Goal: Task Accomplishment & Management: Manage account settings

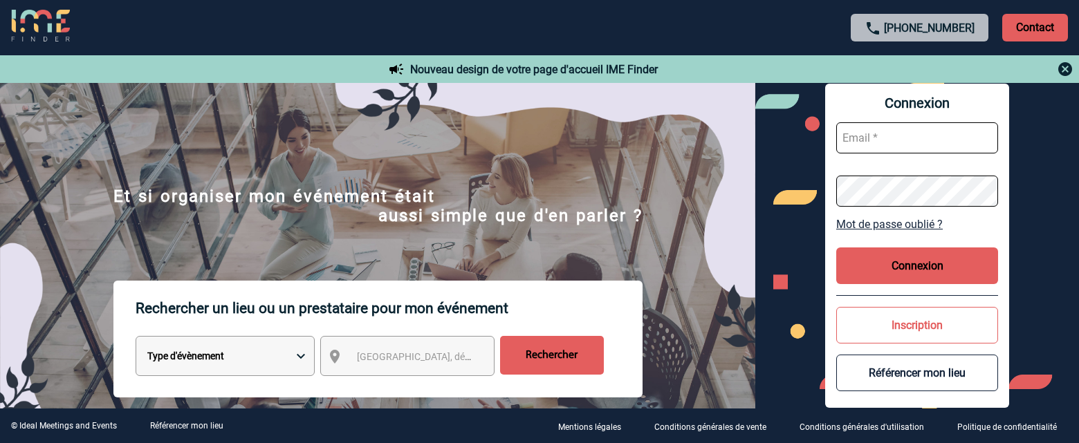
type input "afbonhomme@ime-groupe.com"
click at [908, 267] on button "Connexion" at bounding box center [917, 266] width 162 height 37
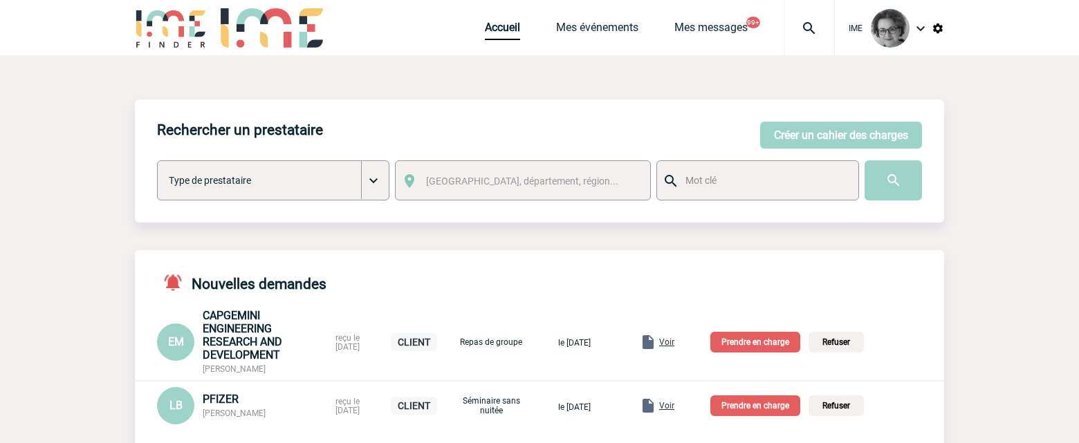
click at [908, 267] on div "Nouvelles demandes EM CAPGEMINI ENGINEERING RESEARCH AND DEVELOPMENT Eva MALOUM…" at bounding box center [539, 356] width 809 height 213
click at [598, 33] on link "Mes événements" at bounding box center [597, 30] width 82 height 19
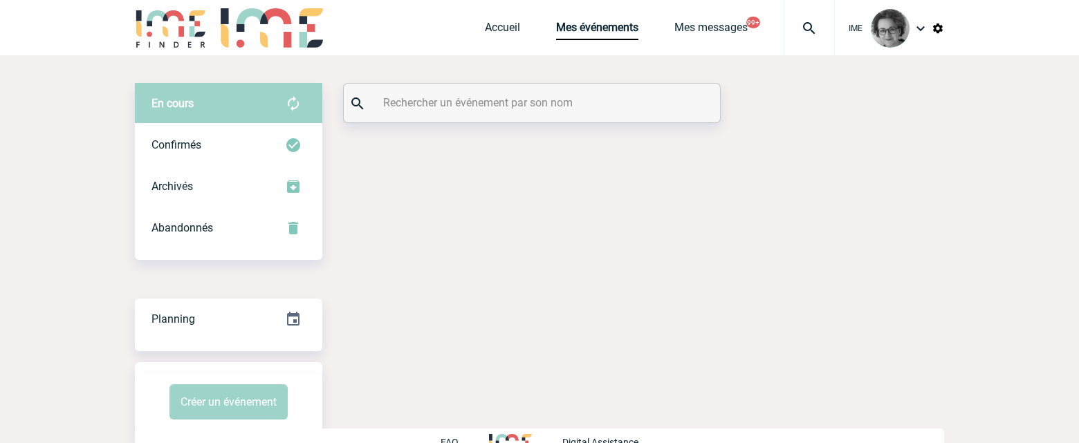
click at [679, 100] on input "text" at bounding box center [534, 103] width 308 height 20
paste input "2000421659"
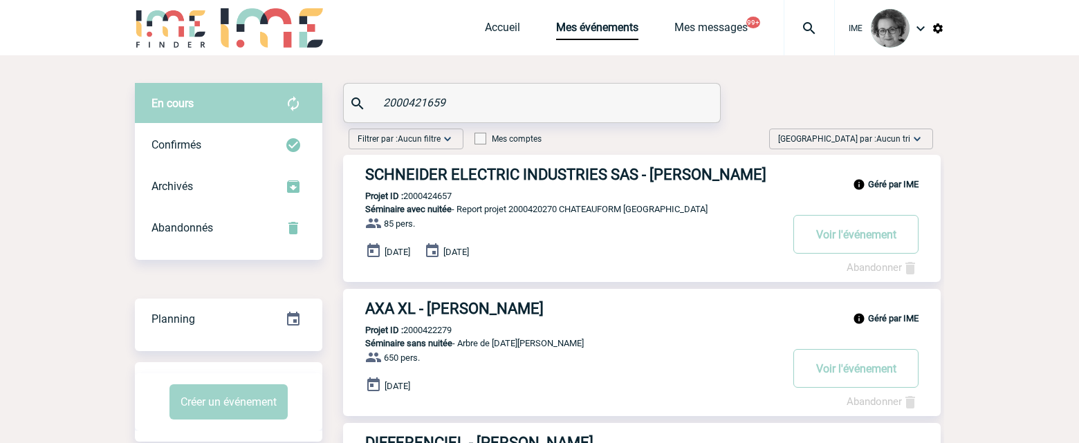
type input "2000421659"
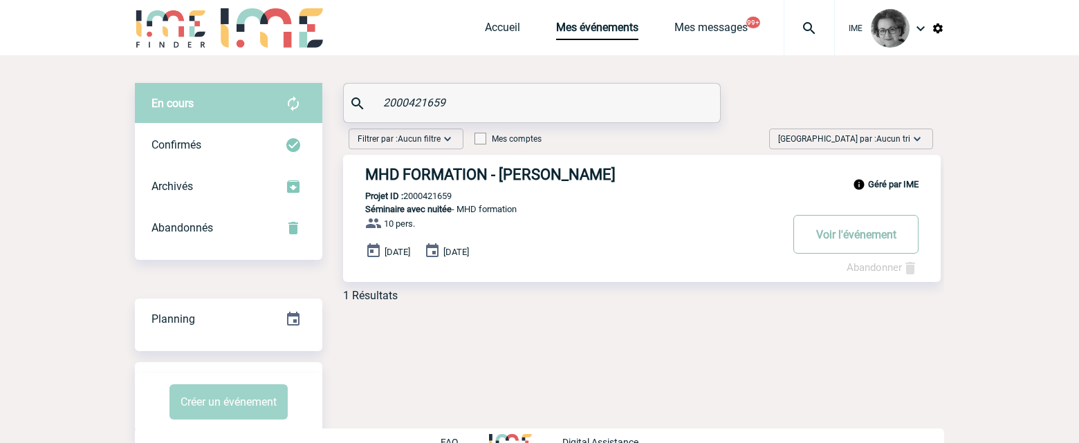
click at [858, 241] on button "Voir l'événement" at bounding box center [856, 234] width 125 height 39
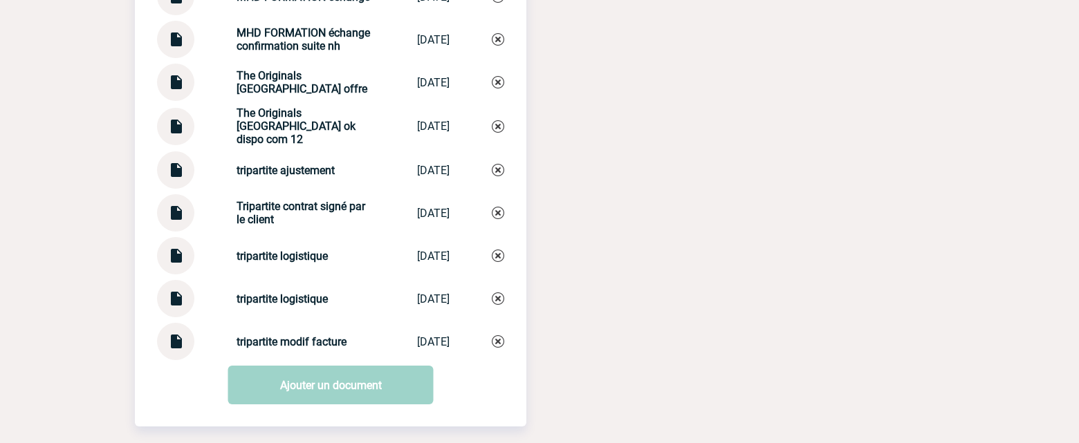
scroll to position [2145, 0]
click at [176, 349] on img at bounding box center [176, 335] width 18 height 27
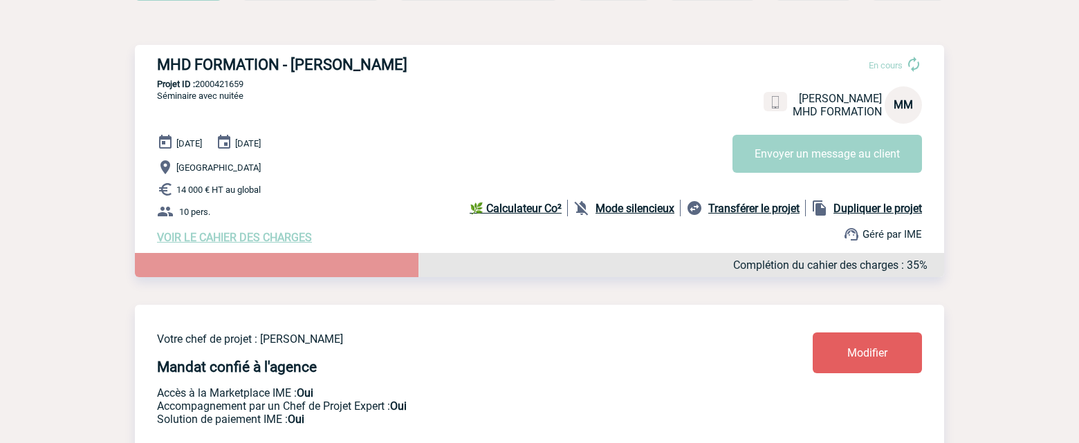
scroll to position [208, 0]
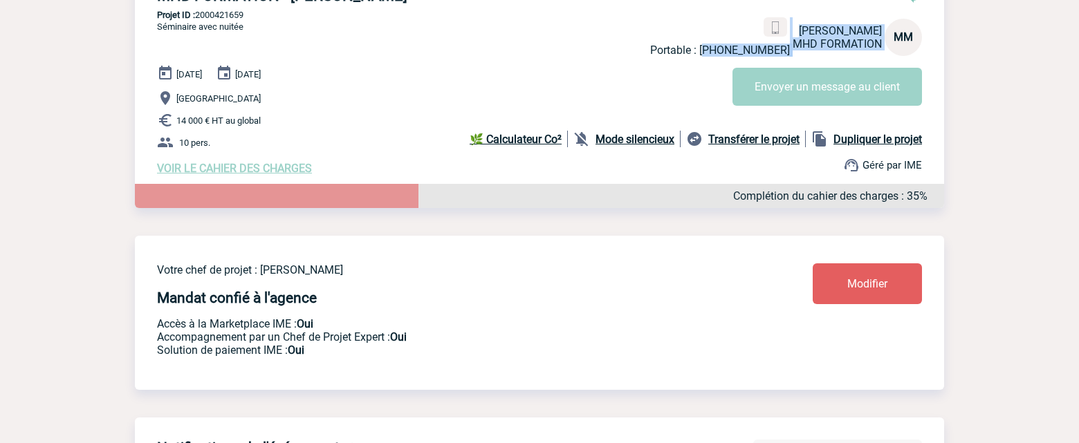
drag, startPoint x: 789, startPoint y: 57, endPoint x: 715, endPoint y: 55, distance: 73.4
click at [715, 55] on div "Portable : +33668463782 Michel MATHERON MHD FORMATION MM" at bounding box center [786, 36] width 272 height 39
click at [701, 70] on div "En cours Portable : +33668463782 Michel MATHERON MHD FORMATION MM Envoyer un me…" at bounding box center [791, 41] width 283 height 130
drag, startPoint x: 783, startPoint y: 54, endPoint x: 712, endPoint y: 55, distance: 70.6
click at [712, 55] on p "Portable : +33668463782" at bounding box center [720, 50] width 140 height 13
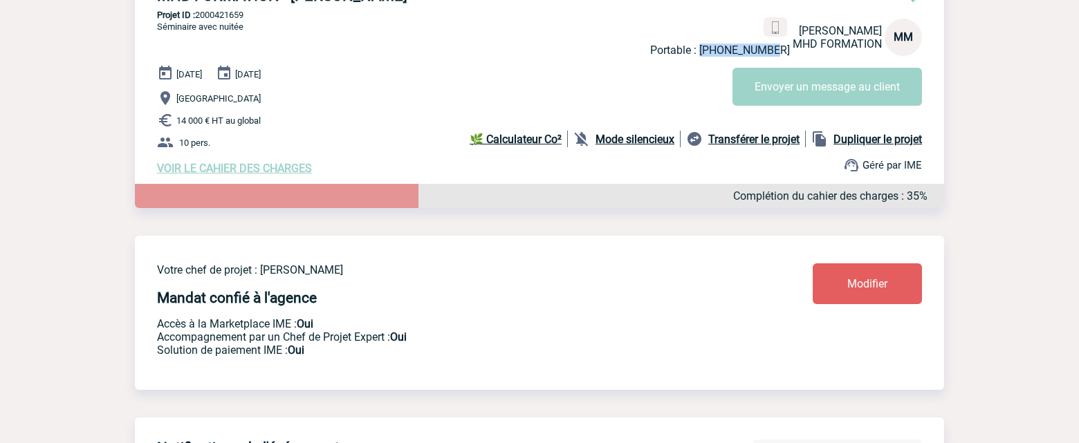
copy p "+33668463782"
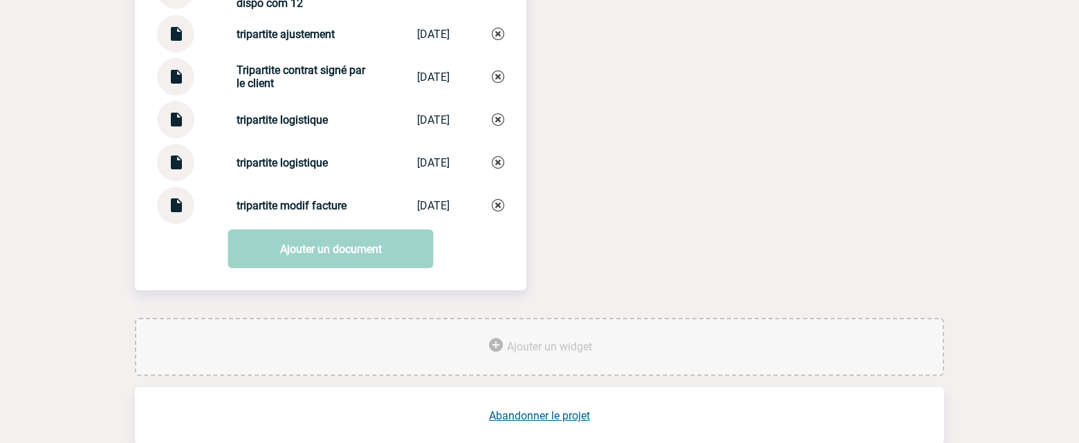
scroll to position [2341, 0]
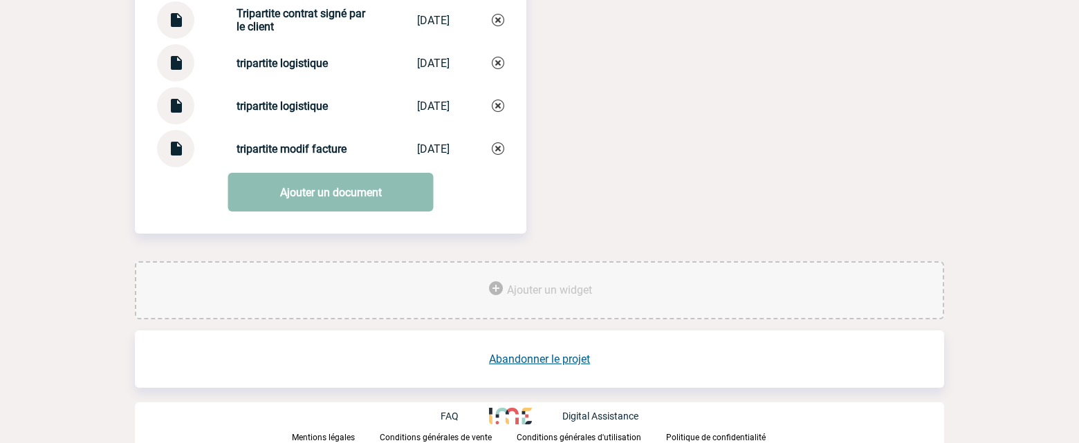
click at [335, 203] on link "Ajouter un document" at bounding box center [330, 192] width 205 height 39
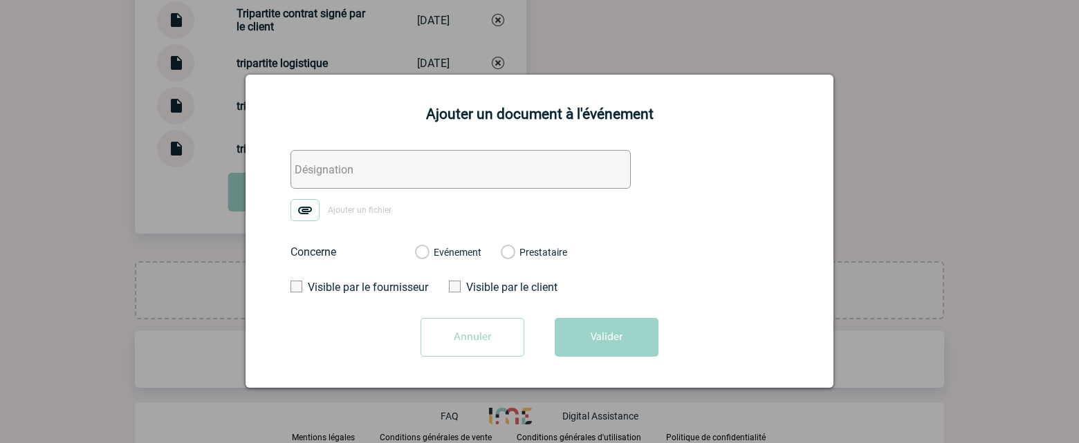
click at [428, 248] on label "Evénement" at bounding box center [421, 253] width 13 height 12
click at [0, 0] on input "Evénement" at bounding box center [0, 0] width 0 height 0
click at [327, 174] on input "text" at bounding box center [461, 169] width 340 height 39
type input "Tripartite relance paiement"
click at [303, 210] on img at bounding box center [305, 210] width 29 height 22
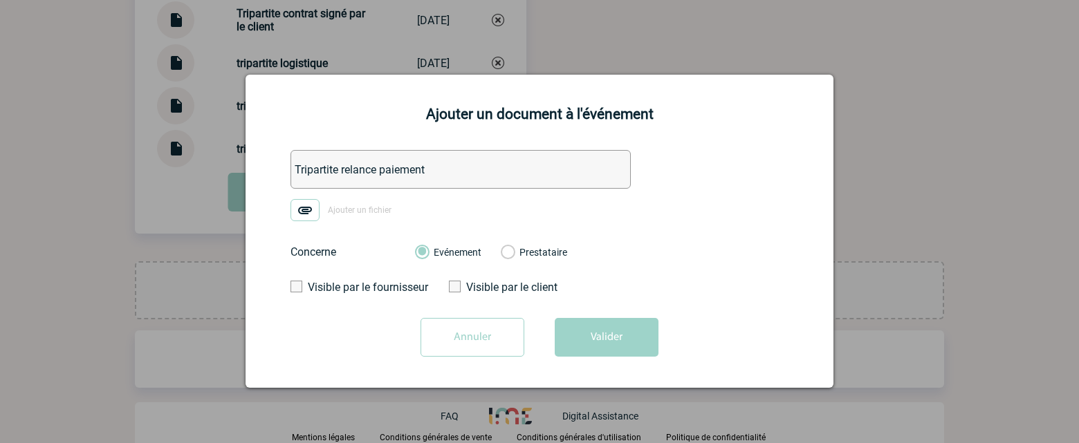
click at [0, 0] on input "Ajouter un fichier" at bounding box center [0, 0] width 0 height 0
click at [607, 339] on button "Valider" at bounding box center [607, 337] width 104 height 39
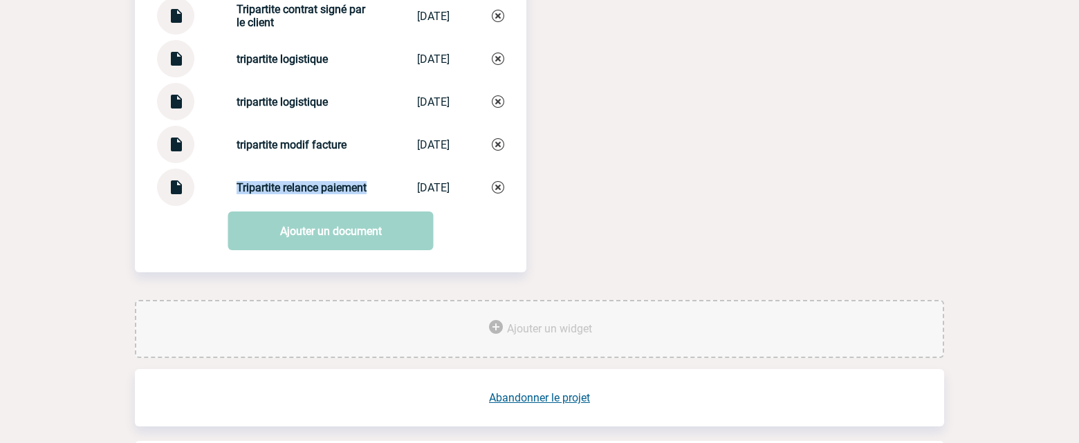
drag, startPoint x: 365, startPoint y: 195, endPoint x: 226, endPoint y: 189, distance: 138.5
click at [226, 189] on div "Tripartite relance paiement Tripartite rela... 08/10/2025" at bounding box center [330, 187] width 347 height 37
copy strong "Tripartite relance paiement"
click at [495, 193] on img at bounding box center [498, 187] width 12 height 12
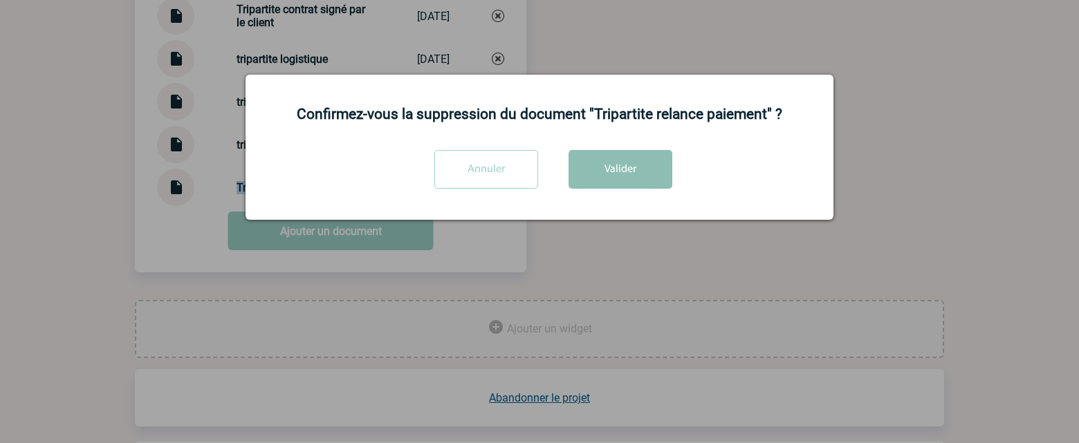
click at [606, 165] on button "Valider" at bounding box center [621, 169] width 104 height 39
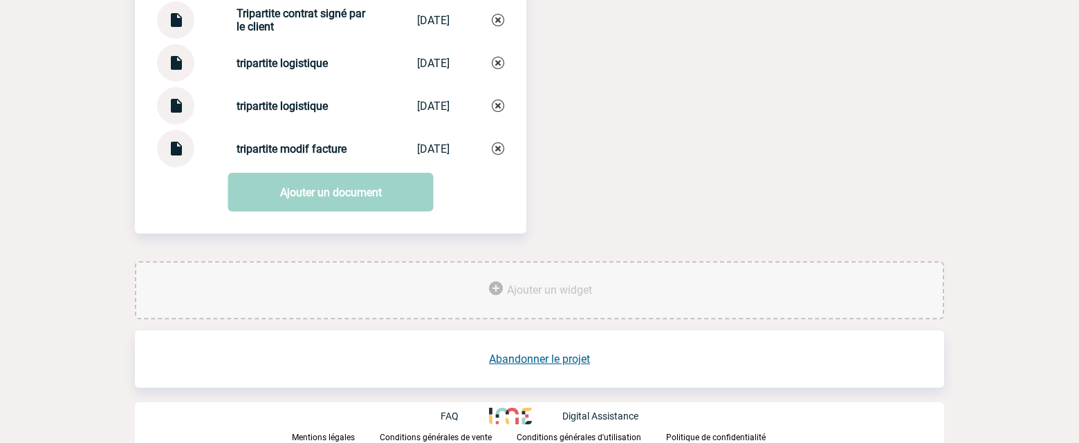
click at [327, 199] on link "Ajouter un document" at bounding box center [330, 192] width 205 height 39
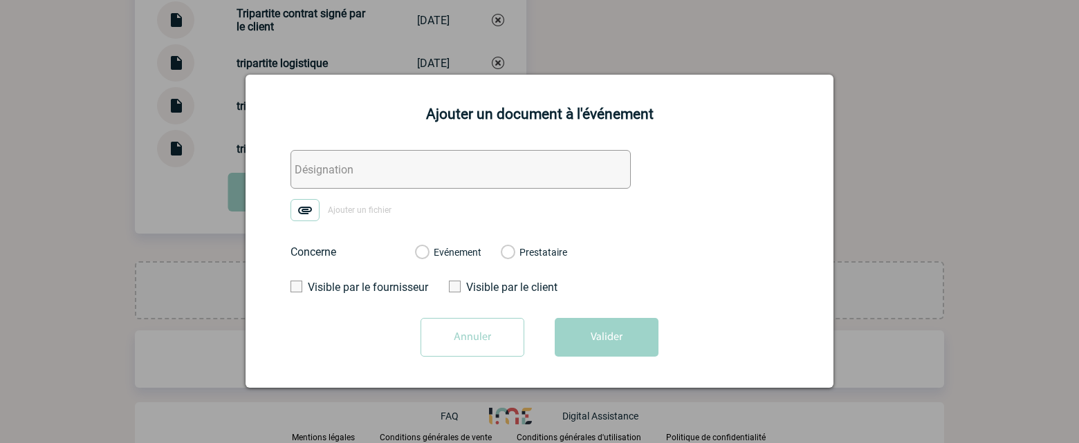
click at [392, 165] on input "text" at bounding box center [461, 169] width 340 height 39
paste input "Tripartite relance paiement"
type input "Tripartite relance paiement"
click at [304, 215] on img at bounding box center [305, 210] width 29 height 22
click at [0, 0] on input "Ajouter un fichier" at bounding box center [0, 0] width 0 height 0
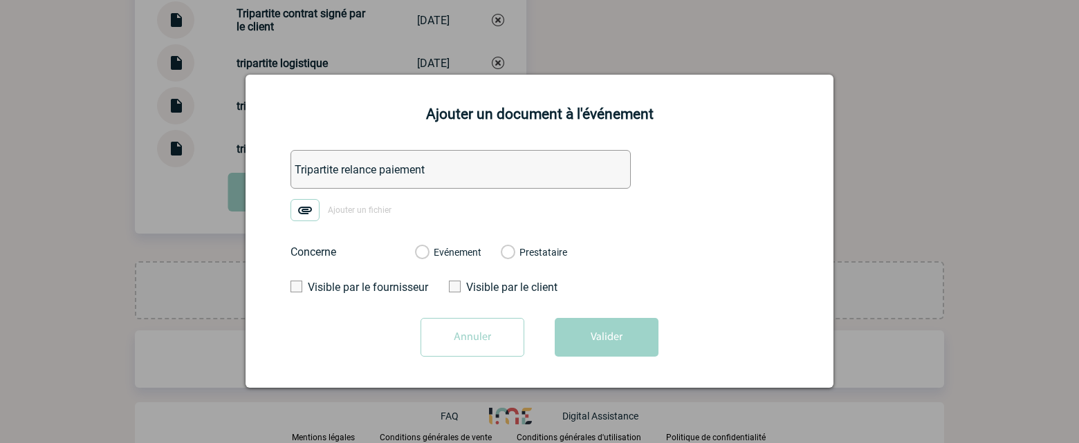
click at [425, 253] on label "Evénement" at bounding box center [421, 253] width 13 height 12
click at [0, 0] on input "Evénement" at bounding box center [0, 0] width 0 height 0
click at [304, 208] on img at bounding box center [305, 210] width 29 height 22
click at [0, 0] on input "Ajouter un fichier" at bounding box center [0, 0] width 0 height 0
click at [606, 330] on button "Valider" at bounding box center [607, 337] width 104 height 39
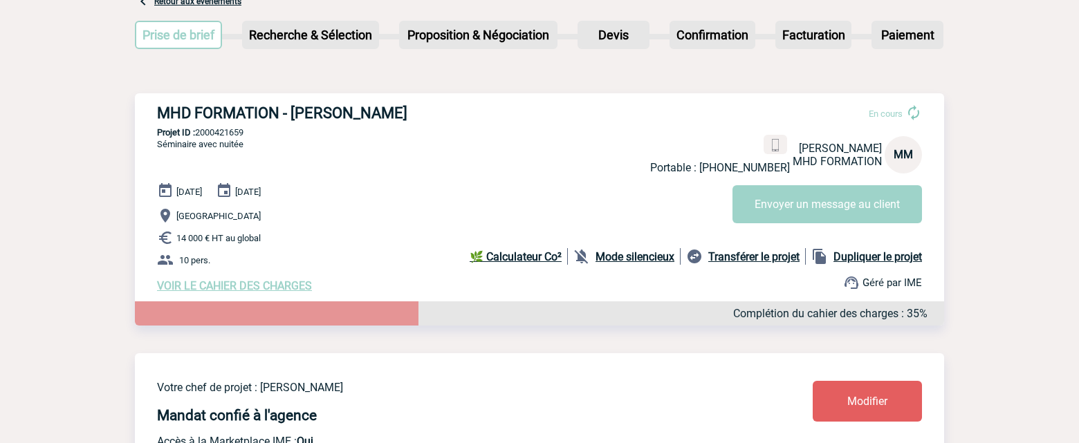
scroll to position [0, 0]
